Goal: Book appointment/travel/reservation

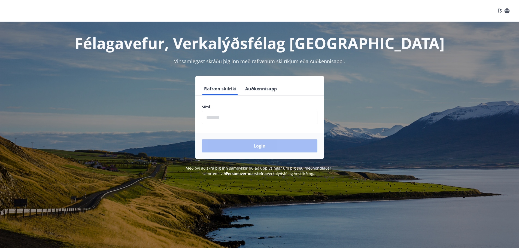
click at [231, 117] on input "phone" at bounding box center [260, 117] width 116 height 13
type input "********"
click at [259, 145] on button "Login" at bounding box center [260, 145] width 116 height 13
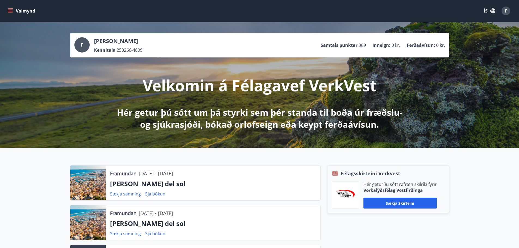
click at [10, 12] on icon "menu" at bounding box center [10, 10] width 5 height 5
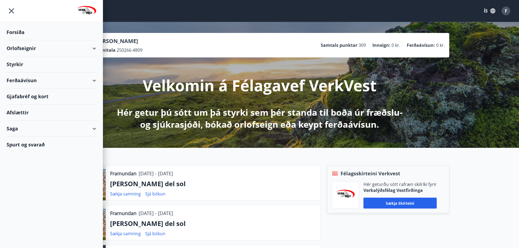
click at [16, 40] on div "Styrkir" at bounding box center [52, 32] width 90 height 16
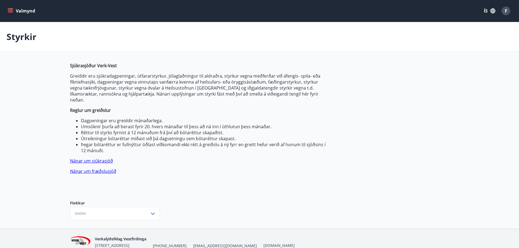
type input "***"
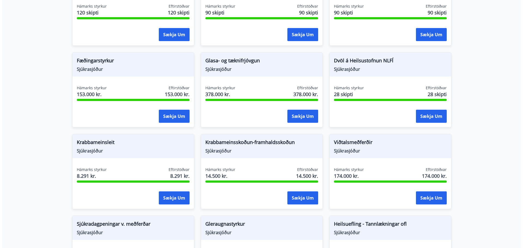
scroll to position [272, 0]
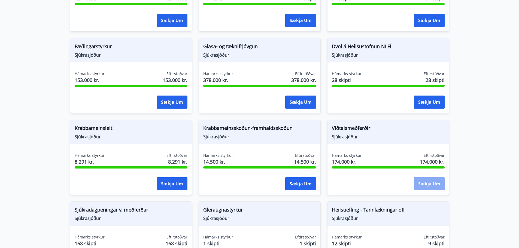
click at [432, 177] on button "Sækja um" at bounding box center [429, 183] width 31 height 13
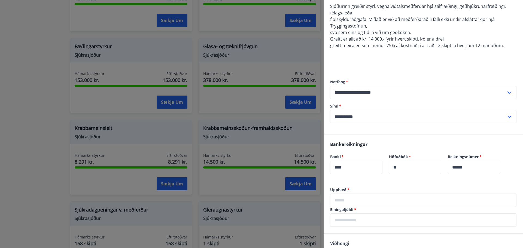
scroll to position [149, 0]
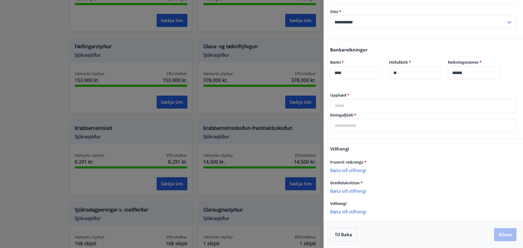
click at [346, 104] on input "text" at bounding box center [423, 105] width 186 height 13
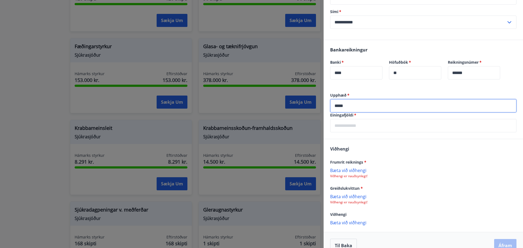
type input "*****"
click at [346, 171] on p "Bæta við viðhengi" at bounding box center [423, 170] width 186 height 5
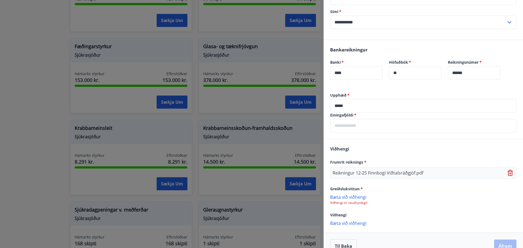
click at [357, 198] on p "Bæta við viðhengi" at bounding box center [423, 196] width 186 height 5
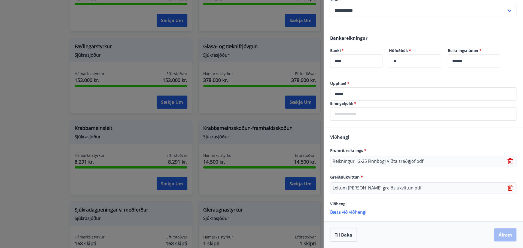
scroll to position [161, 0]
click at [500, 234] on div "Til baka Áfram" at bounding box center [423, 235] width 186 height 14
click at [333, 114] on input "text" at bounding box center [423, 113] width 186 height 13
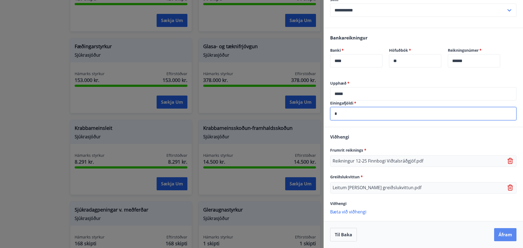
type input "*"
click at [501, 234] on button "Áfram" at bounding box center [505, 234] width 22 height 13
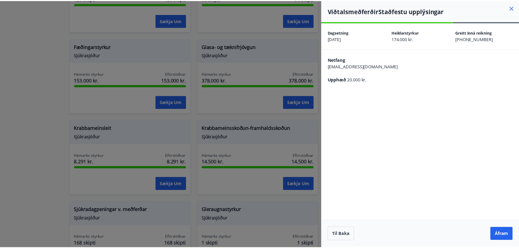
scroll to position [0, 0]
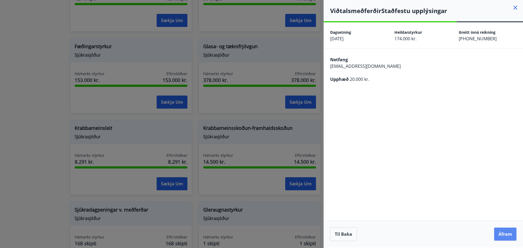
click at [500, 232] on button "Áfram" at bounding box center [505, 234] width 22 height 13
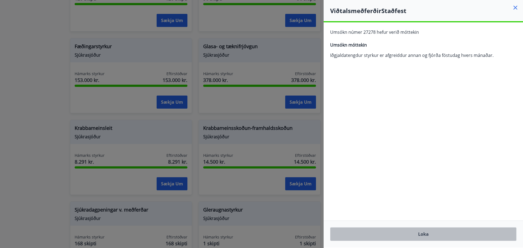
click at [422, 235] on button "Loka" at bounding box center [423, 234] width 186 height 14
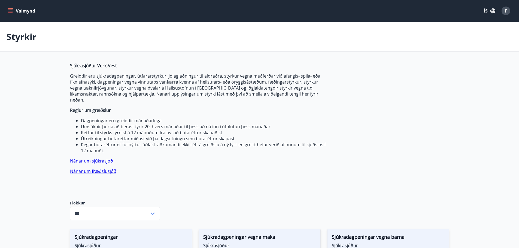
click at [13, 11] on button "Valmynd" at bounding box center [22, 11] width 31 height 10
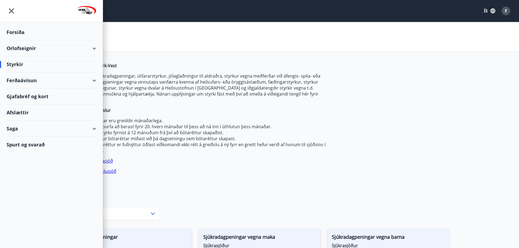
click at [11, 10] on icon "menu" at bounding box center [12, 11] width 10 height 10
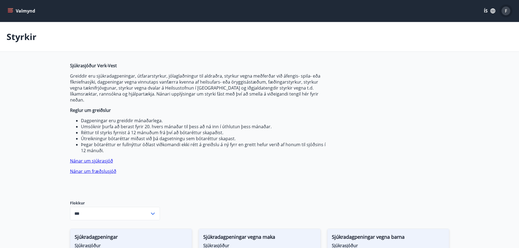
click at [509, 12] on div "F" at bounding box center [506, 11] width 9 height 9
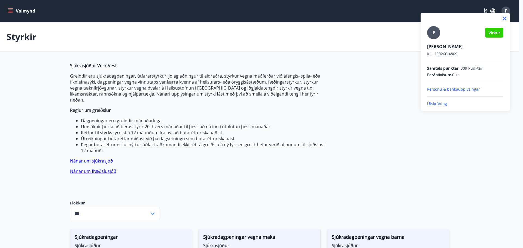
click at [439, 105] on p "Útskráning" at bounding box center [465, 103] width 76 height 5
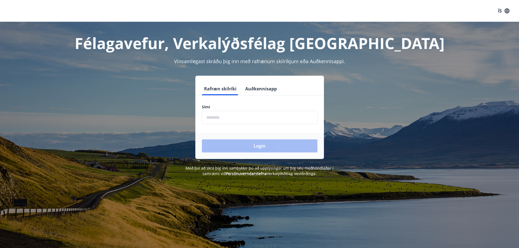
click at [212, 117] on input "phone" at bounding box center [260, 117] width 116 height 13
type input "********"
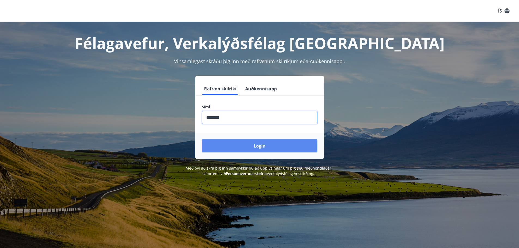
click at [249, 145] on button "Login" at bounding box center [260, 145] width 116 height 13
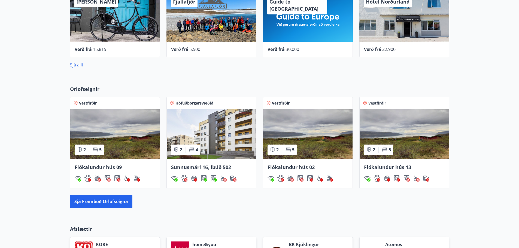
scroll to position [433, 0]
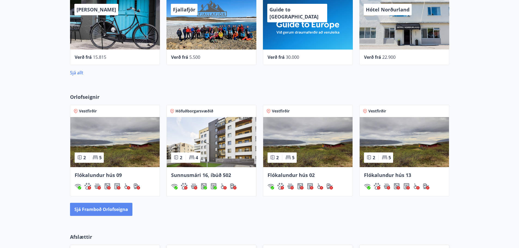
click at [101, 211] on button "Sjá framboð orlofseigna" at bounding box center [101, 209] width 62 height 13
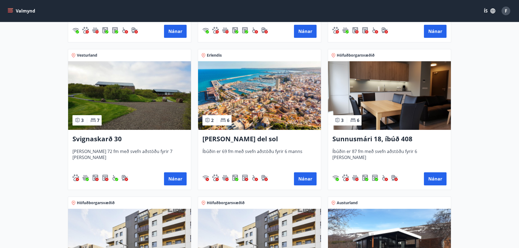
scroll to position [381, 0]
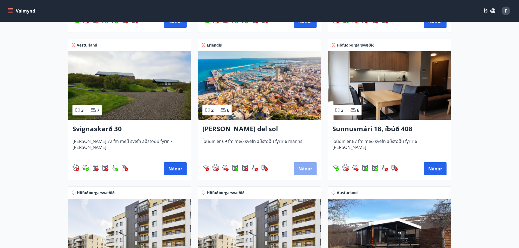
click at [302, 169] on button "Nánar" at bounding box center [305, 168] width 23 height 13
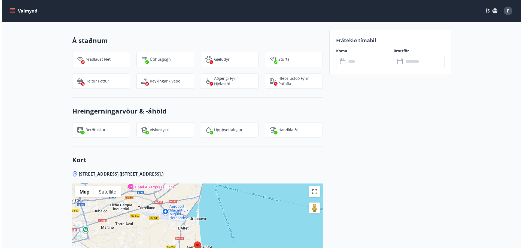
scroll to position [790, 0]
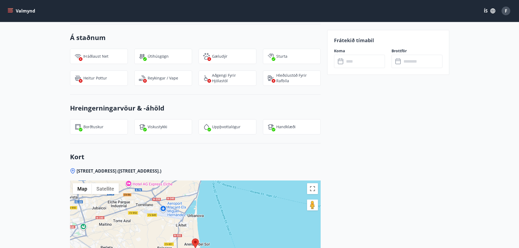
click at [349, 62] on input "text" at bounding box center [364, 61] width 41 height 13
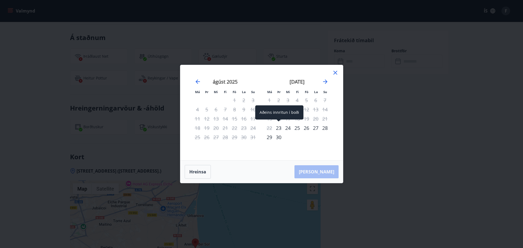
click at [279, 128] on div "23" at bounding box center [278, 127] width 9 height 9
click at [325, 81] on icon "Move forward to switch to the next month." at bounding box center [325, 81] width 7 height 7
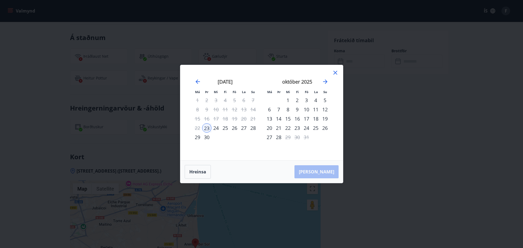
click at [307, 100] on div "3" at bounding box center [306, 100] width 9 height 9
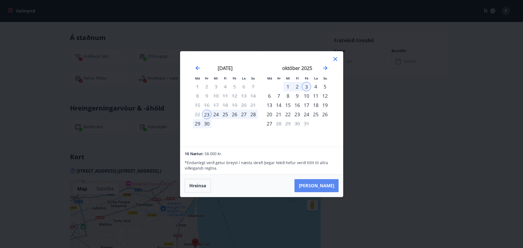
click at [326, 186] on button "[PERSON_NAME]" at bounding box center [317, 185] width 44 height 13
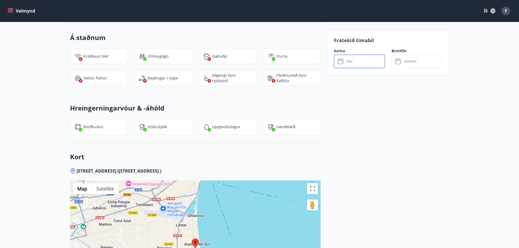
type input "******"
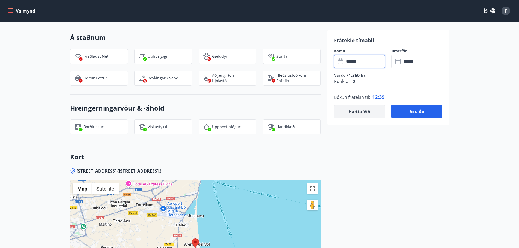
click at [367, 112] on button "Hætta við" at bounding box center [359, 112] width 51 height 14
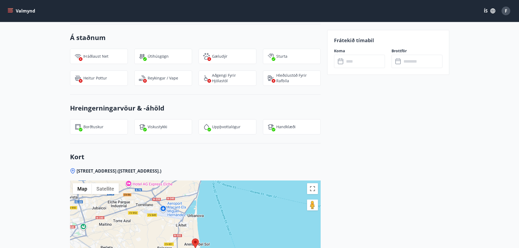
click at [340, 62] on icon at bounding box center [341, 61] width 7 height 7
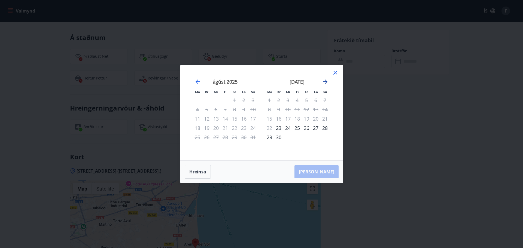
click at [327, 82] on icon "Move forward to switch to the next month." at bounding box center [325, 82] width 4 height 4
click at [325, 82] on icon "Move forward to switch to the next month." at bounding box center [325, 82] width 4 height 4
click at [194, 166] on button "Hreinsa" at bounding box center [198, 172] width 26 height 14
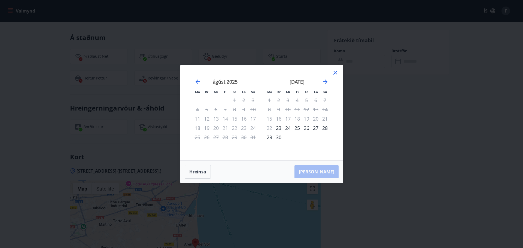
click at [337, 72] on icon at bounding box center [335, 72] width 7 height 7
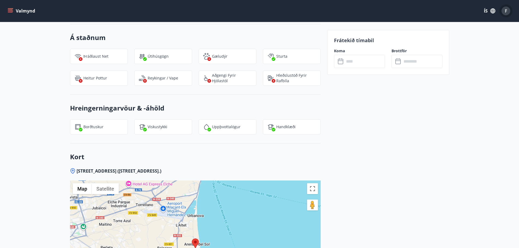
click at [504, 11] on div "F" at bounding box center [506, 11] width 9 height 9
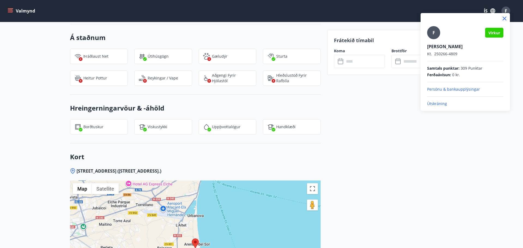
click at [438, 102] on p "Útskráning" at bounding box center [465, 103] width 76 height 5
